Goal: Transaction & Acquisition: Purchase product/service

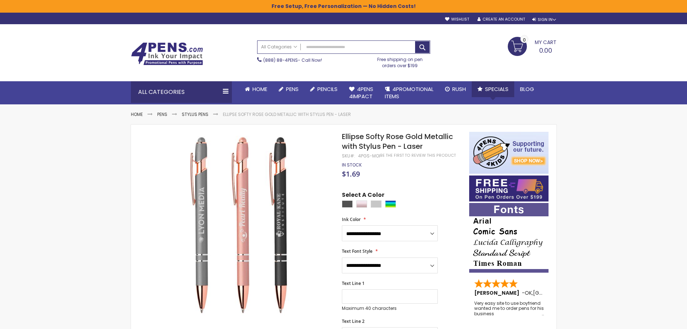
click at [496, 90] on span "Specials" at bounding box center [496, 89] width 23 height 8
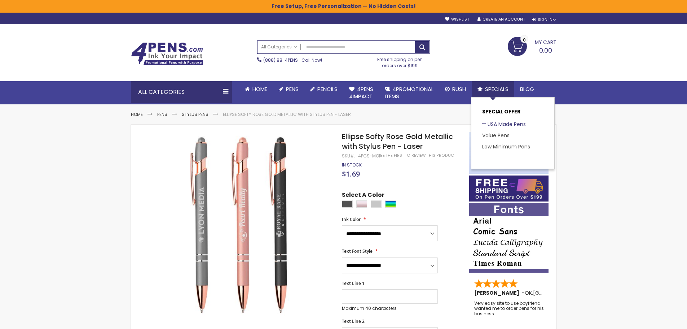
click at [497, 124] on link "USA Made Pens" at bounding box center [504, 123] width 44 height 7
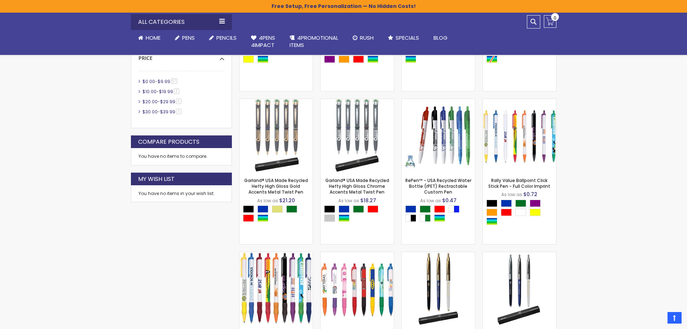
scroll to position [302, 0]
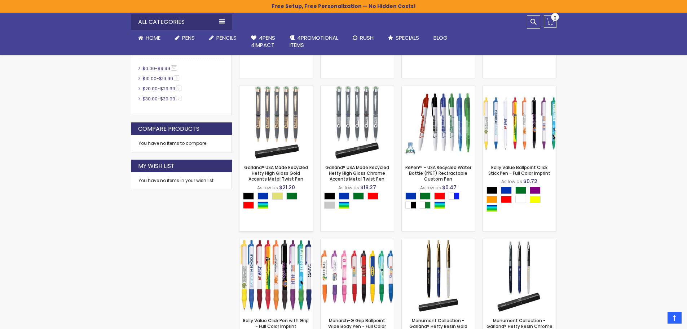
click at [279, 132] on img at bounding box center [275, 122] width 73 height 73
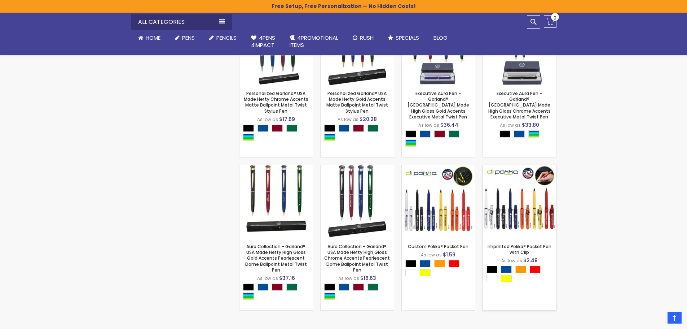
scroll to position [843, 0]
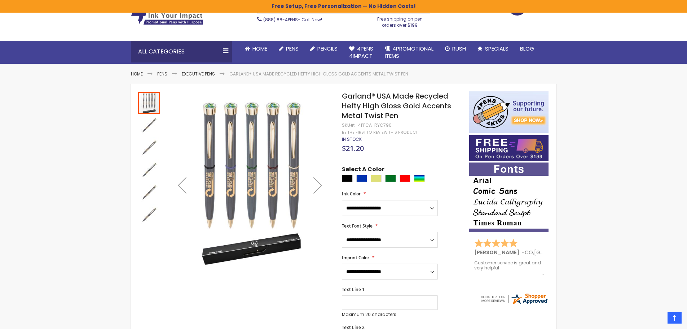
scroll to position [36, 0]
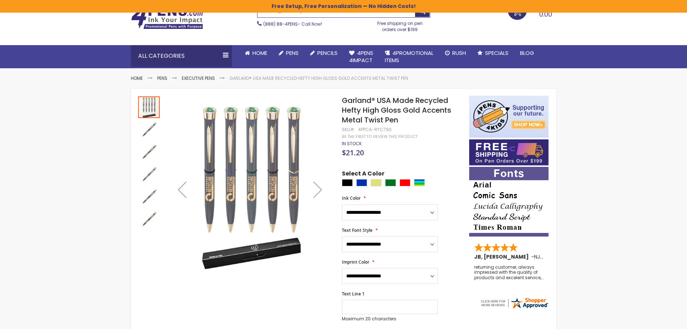
click at [141, 133] on img "Garland® USA Made Recycled Hefty High Gloss Gold Accents Metal Twist Pen" at bounding box center [149, 130] width 22 height 22
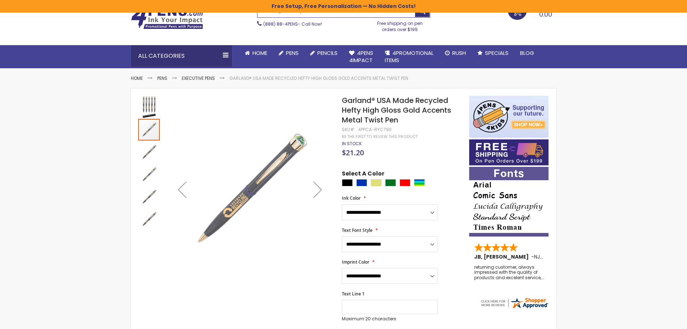
click at [153, 159] on img "Garland® USA Made Recycled Hefty High Gloss Gold Accents Metal Twist Pen" at bounding box center [149, 152] width 22 height 22
click at [150, 167] on img "Garland® USA Made Recycled Hefty High Gloss Gold Accents Metal Twist Pen" at bounding box center [149, 174] width 22 height 22
click at [144, 197] on img "Garland® USA Made Recycled Hefty High Gloss Gold Accents Metal Twist Pen" at bounding box center [149, 197] width 22 height 22
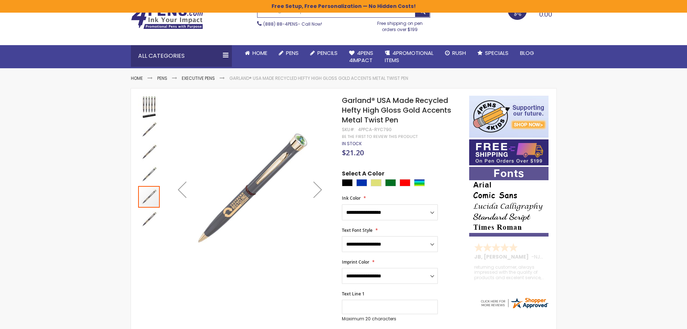
click at [148, 217] on img "Garland® USA Made Recycled Hefty High Gloss Gold Accents Metal Twist Pen" at bounding box center [149, 219] width 22 height 22
